Goal: Information Seeking & Learning: Learn about a topic

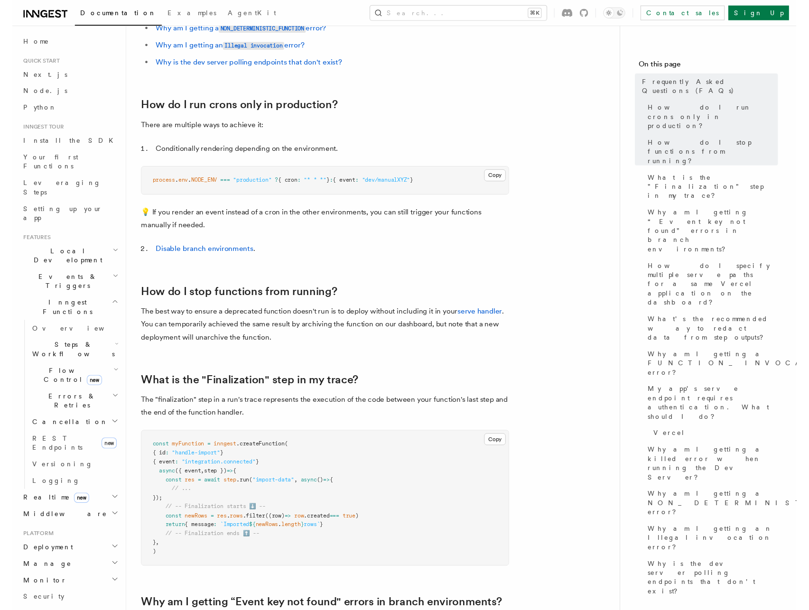
scroll to position [211, 0]
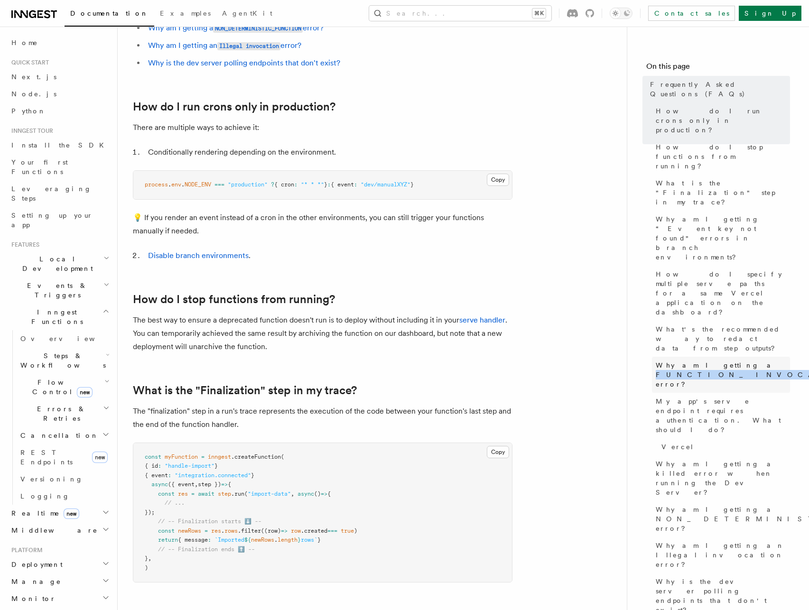
click at [679, 361] on span "Why am I getting a FUNCTION_INVOCATION_TIMEOUT error?" at bounding box center [803, 375] width 294 height 28
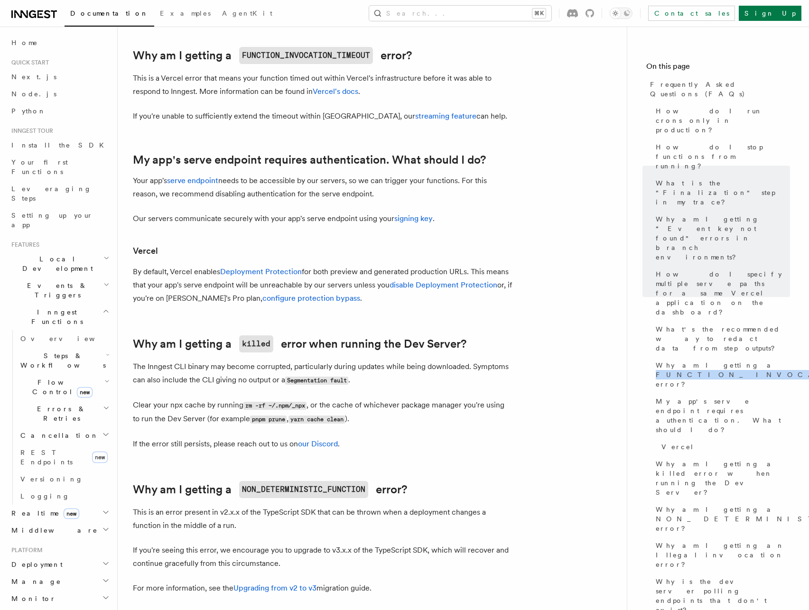
scroll to position [1013, 0]
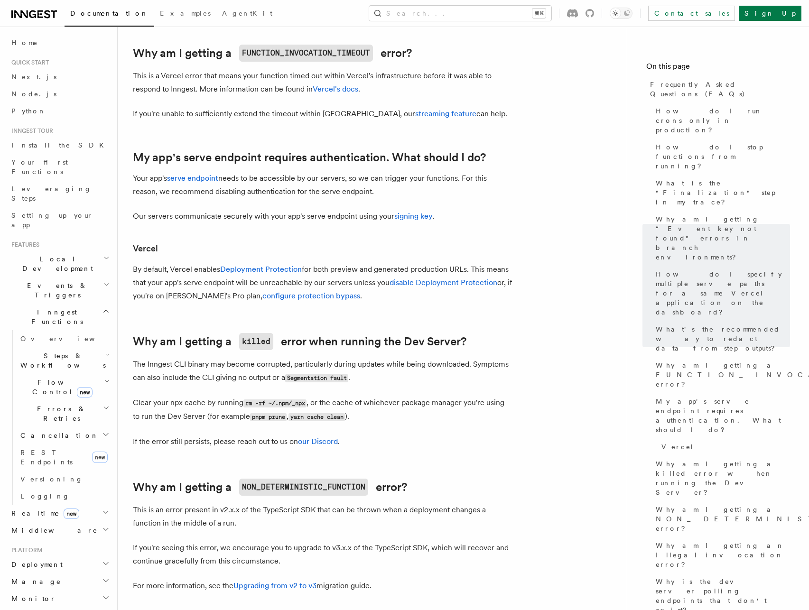
click at [256, 84] on p "This is a Vercel error that means your function timed out within Vercel's infra…" at bounding box center [322, 82] width 379 height 27
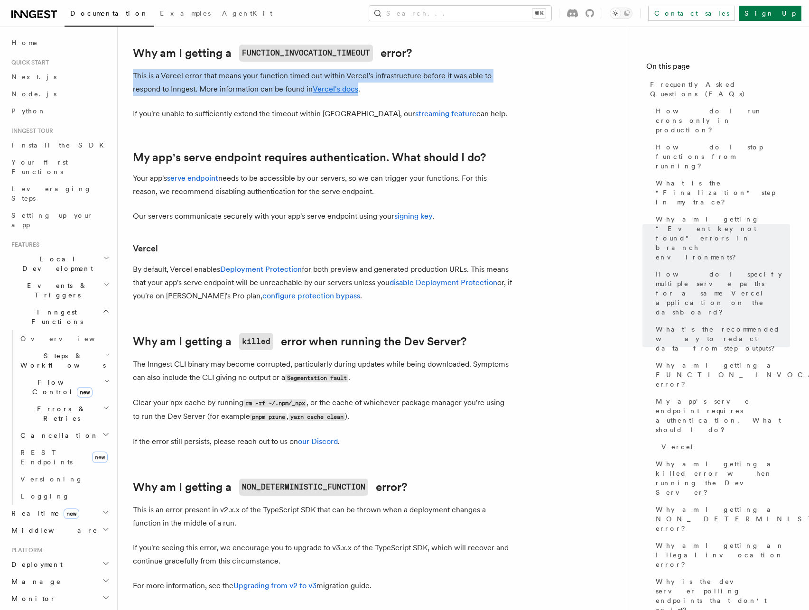
click at [256, 84] on p "This is a Vercel error that means your function timed out within Vercel's infra…" at bounding box center [322, 82] width 379 height 27
click at [229, 92] on p "This is a Vercel error that means your function timed out within Vercel's infra…" at bounding box center [322, 82] width 379 height 27
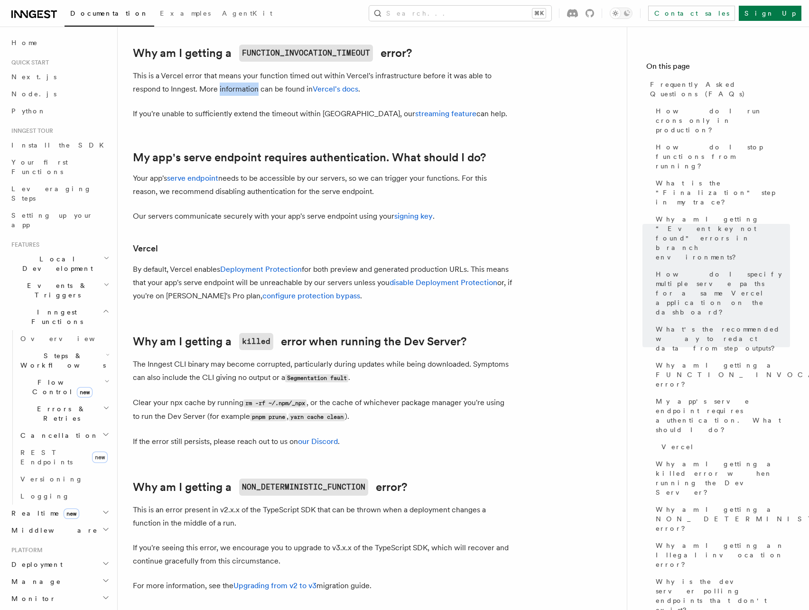
click at [229, 92] on p "This is a Vercel error that means your function timed out within Vercel's infra…" at bounding box center [322, 82] width 379 height 27
click at [217, 118] on p "If you're unable to sufficiently extend the timeout within [GEOGRAPHIC_DATA], o…" at bounding box center [322, 113] width 379 height 13
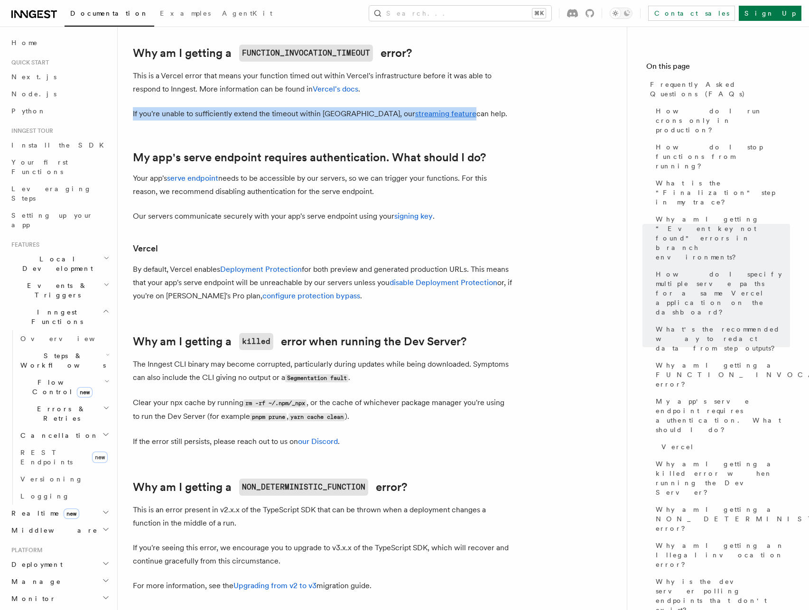
click at [217, 118] on p "If you're unable to sufficiently extend the timeout within [GEOGRAPHIC_DATA], o…" at bounding box center [322, 113] width 379 height 13
click at [242, 118] on p "If you're unable to sufficiently extend the timeout within [GEOGRAPHIC_DATA], o…" at bounding box center [322, 113] width 379 height 13
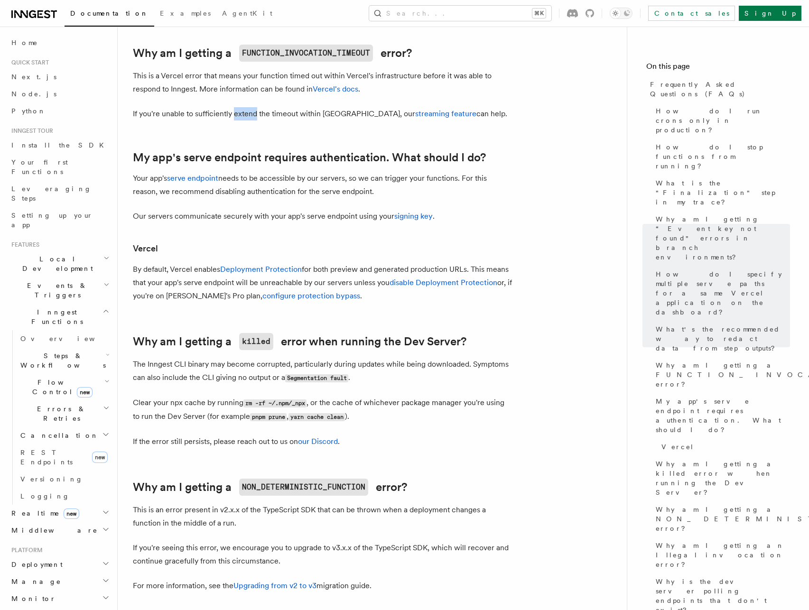
click at [242, 118] on p "If you're unable to sufficiently extend the timeout within [GEOGRAPHIC_DATA], o…" at bounding box center [322, 113] width 379 height 13
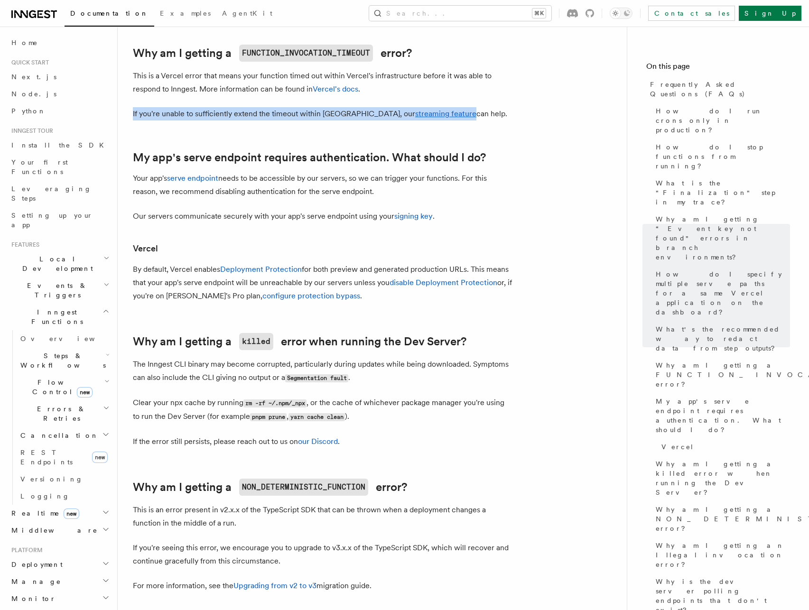
click at [242, 118] on p "If you're unable to sufficiently extend the timeout within [GEOGRAPHIC_DATA], o…" at bounding box center [322, 113] width 379 height 13
click at [263, 116] on p "If you're unable to sufficiently extend the timeout within [GEOGRAPHIC_DATA], o…" at bounding box center [322, 113] width 379 height 13
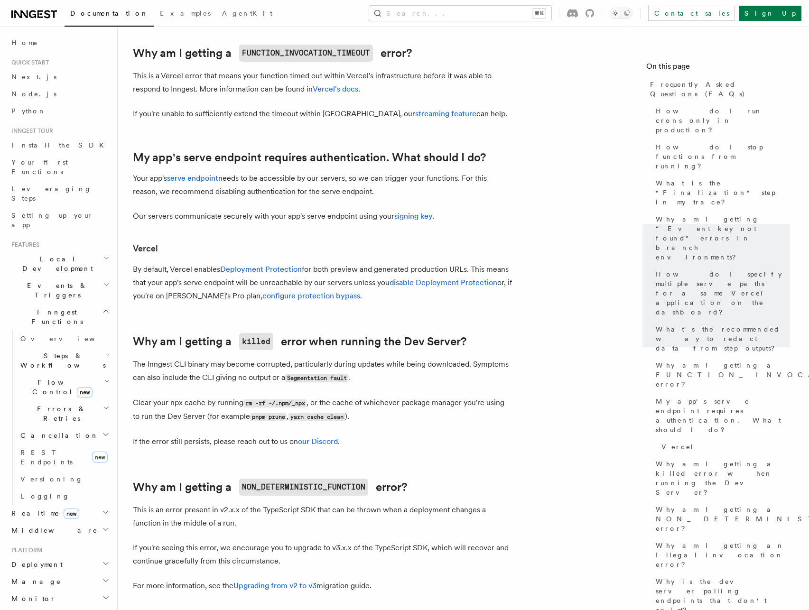
click at [248, 91] on p "This is a Vercel error that means your function timed out within Vercel's infra…" at bounding box center [322, 82] width 379 height 27
click at [340, 91] on link "Vercel's docs" at bounding box center [336, 88] width 46 height 9
click at [385, 55] on link "Why am I getting a FUNCTION_INVOCATION_TIMEOUT error?" at bounding box center [272, 53] width 279 height 17
click at [221, 93] on p "This is a Vercel error that means your function timed out within Vercel's infra…" at bounding box center [322, 82] width 379 height 27
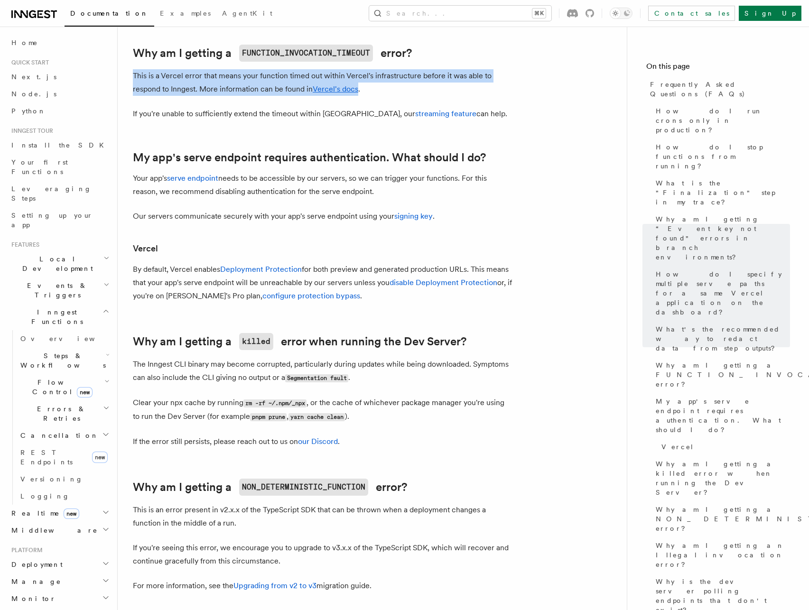
click at [221, 93] on p "This is a Vercel error that means your function timed out within Vercel's infra…" at bounding box center [322, 82] width 379 height 27
click at [169, 88] on p "This is a Vercel error that means your function timed out within Vercel's infra…" at bounding box center [322, 82] width 379 height 27
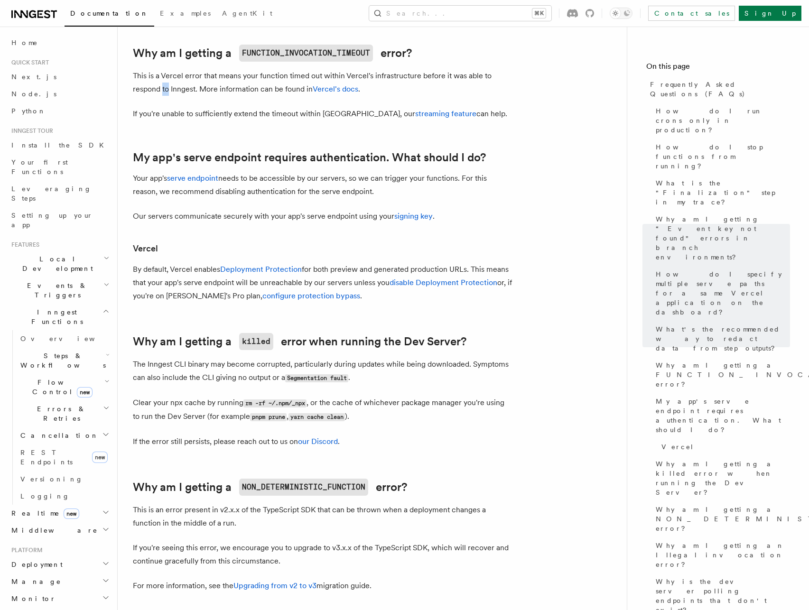
click at [169, 88] on p "This is a Vercel error that means your function timed out within Vercel's infra…" at bounding box center [322, 82] width 379 height 27
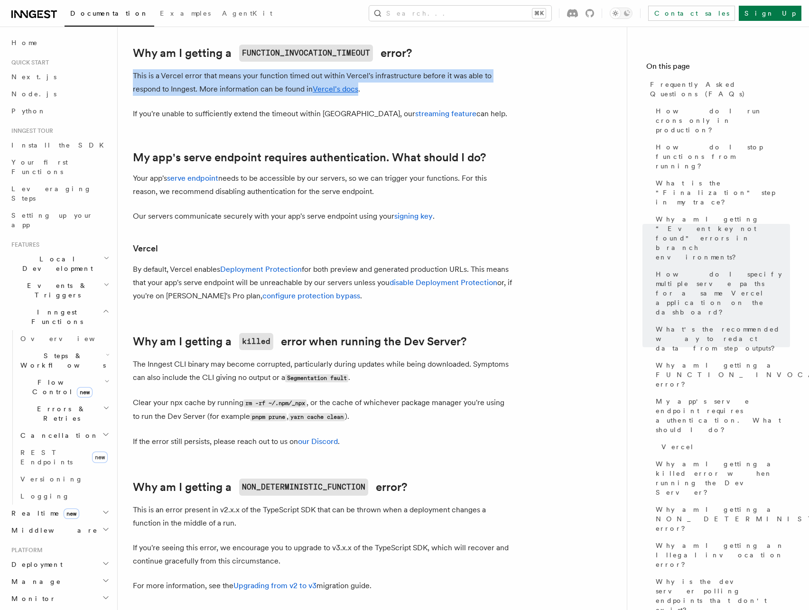
click at [169, 88] on p "This is a Vercel error that means your function timed out within Vercel's infra…" at bounding box center [322, 82] width 379 height 27
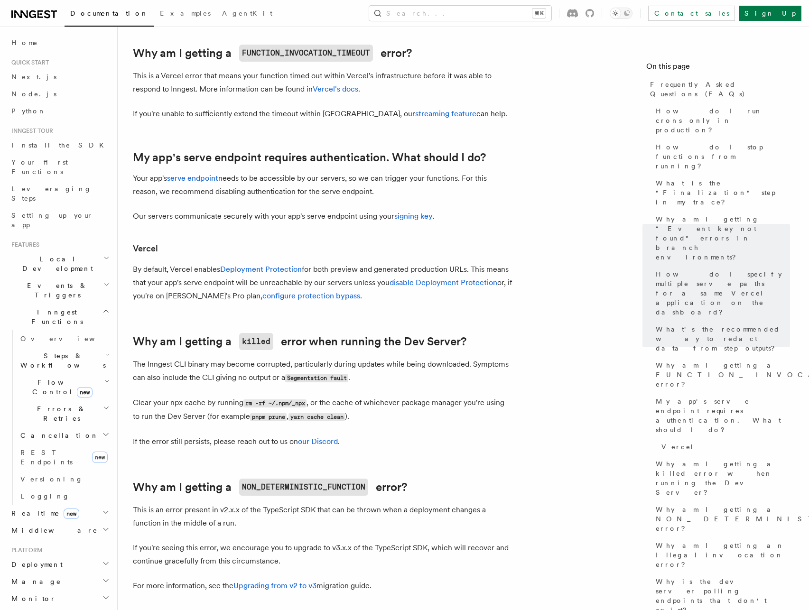
click at [287, 119] on p "If you're unable to sufficiently extend the timeout within [GEOGRAPHIC_DATA], o…" at bounding box center [322, 113] width 379 height 13
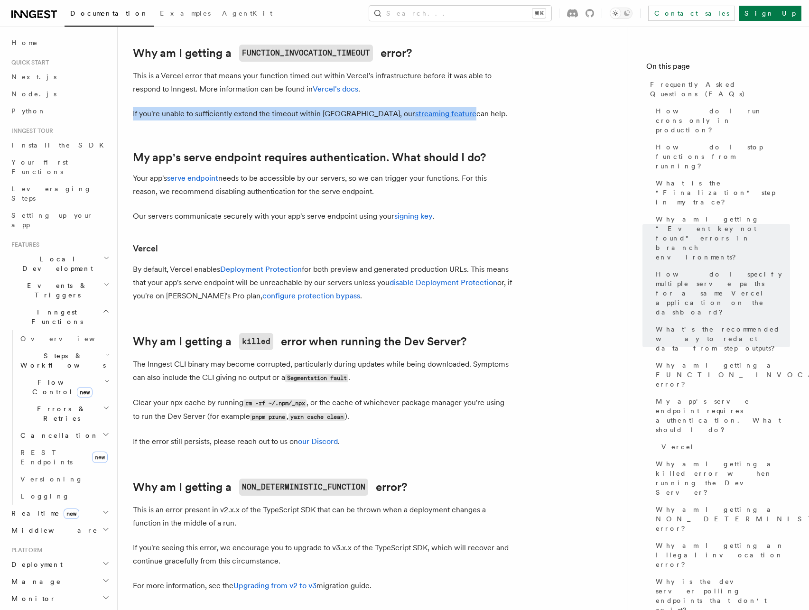
click at [287, 119] on p "If you're unable to sufficiently extend the timeout within [GEOGRAPHIC_DATA], o…" at bounding box center [322, 113] width 379 height 13
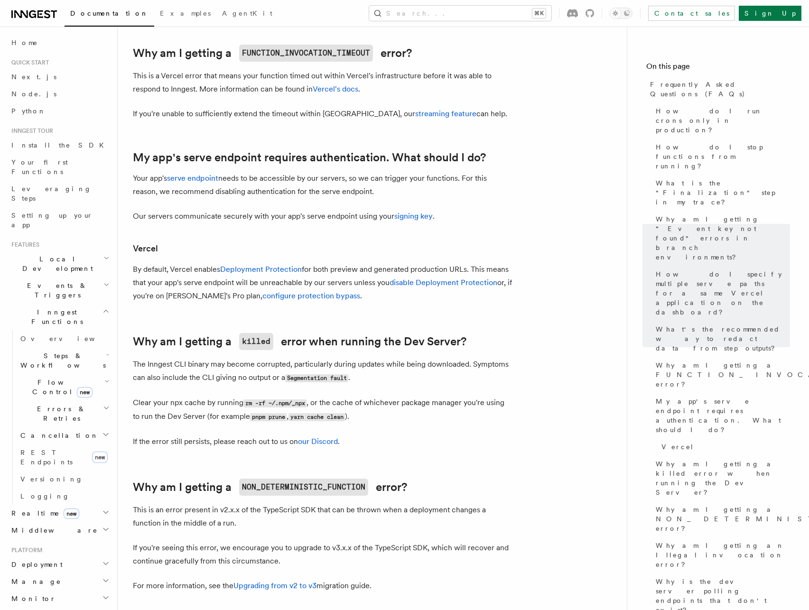
click at [244, 90] on p "This is a Vercel error that means your function timed out within Vercel's infra…" at bounding box center [322, 82] width 379 height 27
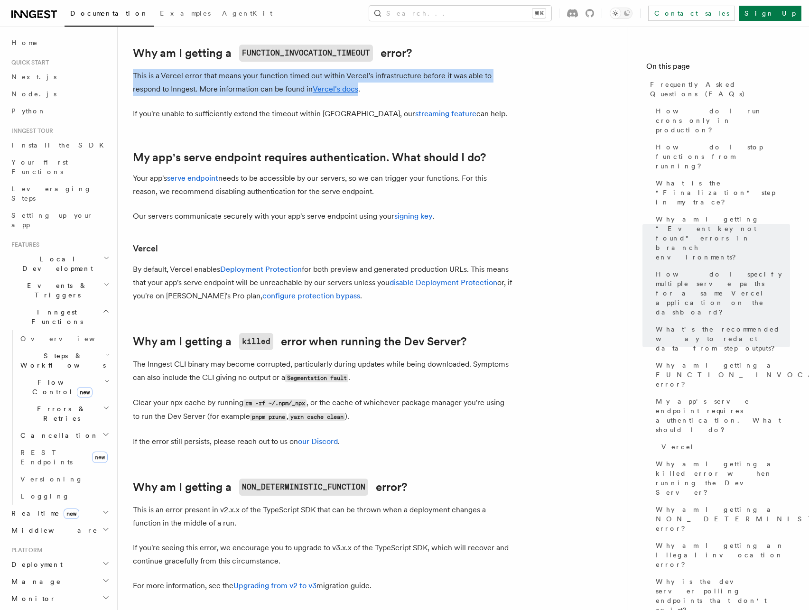
click at [244, 90] on p "This is a Vercel error that means your function timed out within Vercel's infra…" at bounding box center [322, 82] width 379 height 27
click at [236, 88] on p "This is a Vercel error that means your function timed out within Vercel's infra…" at bounding box center [322, 82] width 379 height 27
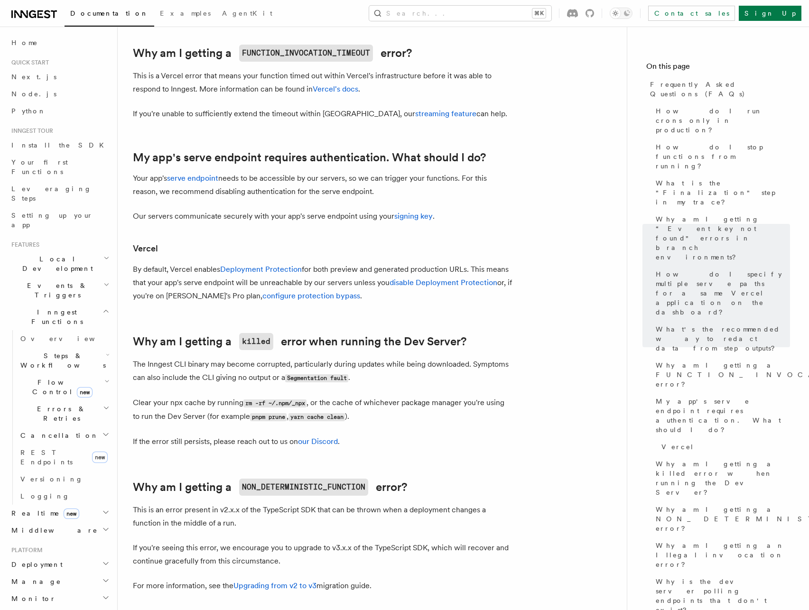
click at [318, 126] on article "Frequently Asked Questions (FAQs) How do I run crons only in production? How do…" at bounding box center [372, 112] width 479 height 2166
click at [317, 120] on p "If you're unable to sufficiently extend the timeout within [GEOGRAPHIC_DATA], o…" at bounding box center [322, 113] width 379 height 13
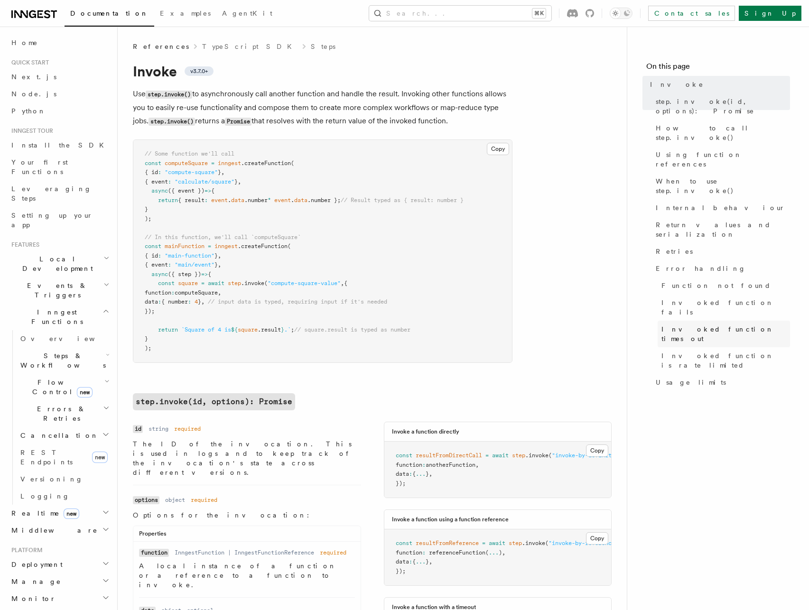
click at [710, 324] on span "Invoked function times out" at bounding box center [725, 333] width 129 height 19
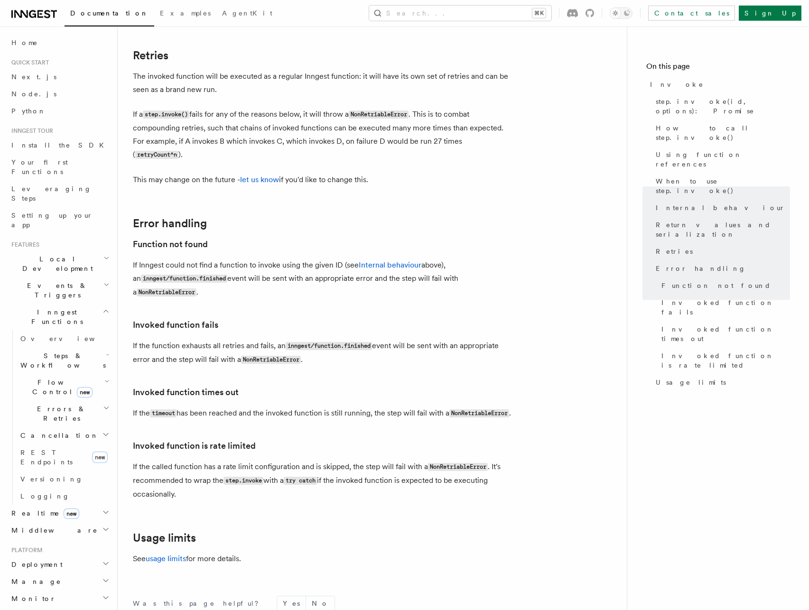
scroll to position [1918, 0]
click at [227, 258] on p "If Inngest could not find a function to invoke using the given ID (see Internal…" at bounding box center [322, 278] width 379 height 41
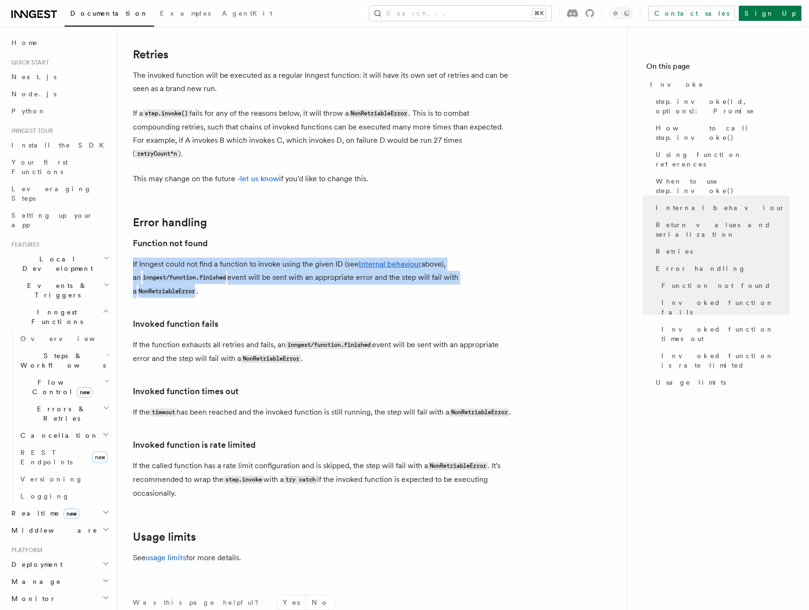
click at [227, 258] on p "If Inngest could not find a function to invoke using the given ID (see Internal…" at bounding box center [322, 278] width 379 height 41
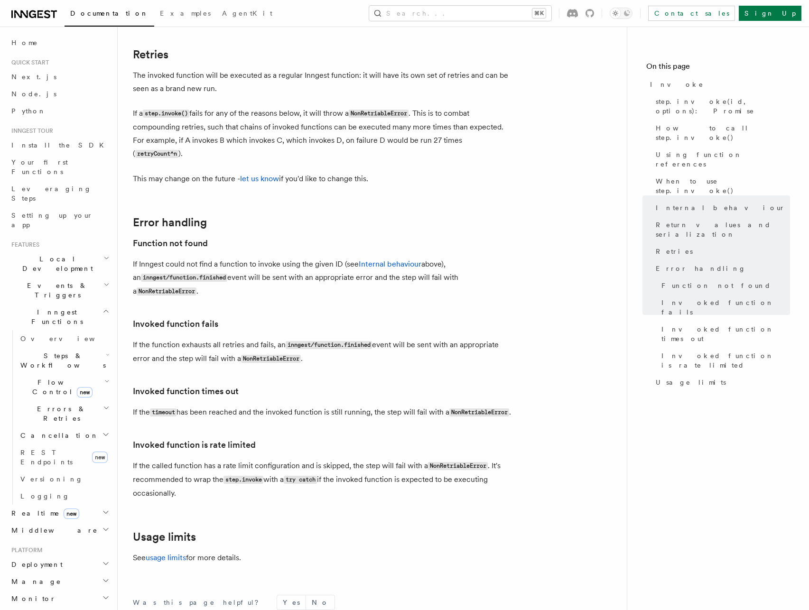
click at [142, 459] on p "If the called function has a rate limit configuration and is skipped, the step …" at bounding box center [322, 479] width 379 height 41
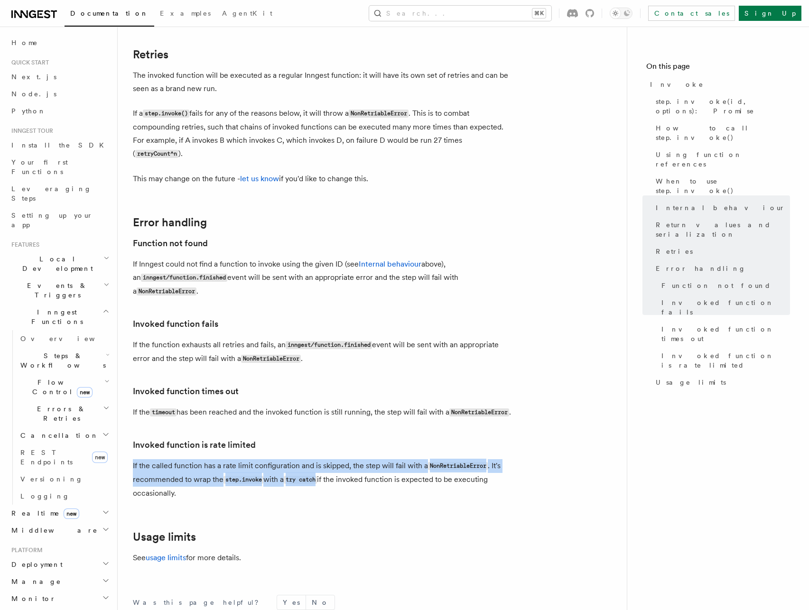
click at [142, 459] on p "If the called function has a rate limit configuration and is skipped, the step …" at bounding box center [322, 479] width 379 height 41
